Goal: Task Accomplishment & Management: Complete application form

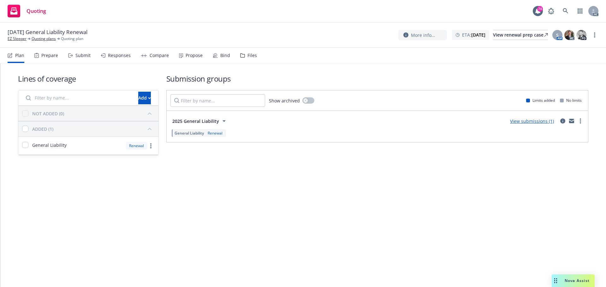
click at [75, 59] on div "Submit" at bounding box center [79, 55] width 22 height 15
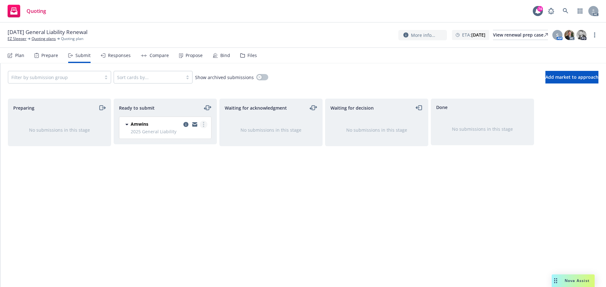
click at [202, 125] on link "more" at bounding box center [204, 125] width 8 height 8
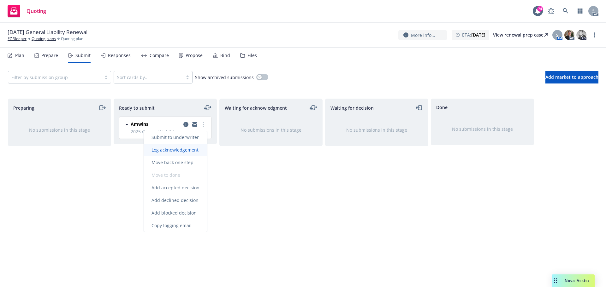
click at [186, 151] on span "Log acknowledgement" at bounding box center [175, 150] width 62 height 6
